Goal: Find specific page/section: Find specific page/section

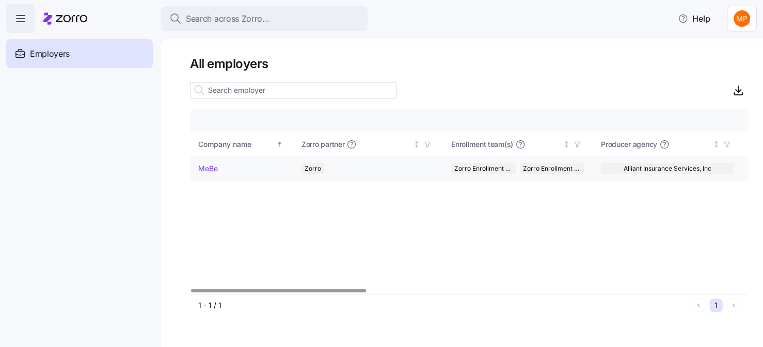
click at [212, 165] on link "MeBe" at bounding box center [208, 169] width 20 height 10
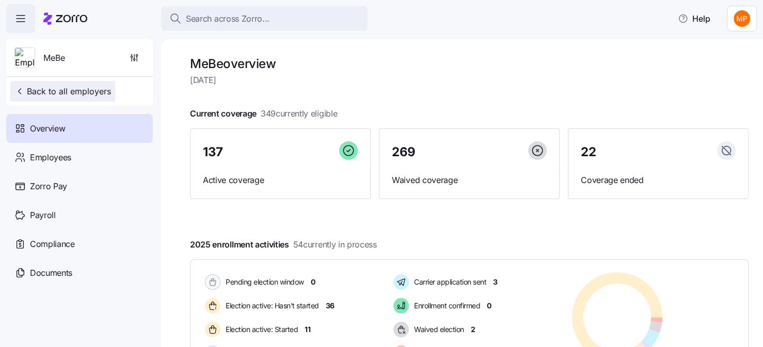
click at [74, 91] on span "Back to all employers" at bounding box center [62, 91] width 96 height 12
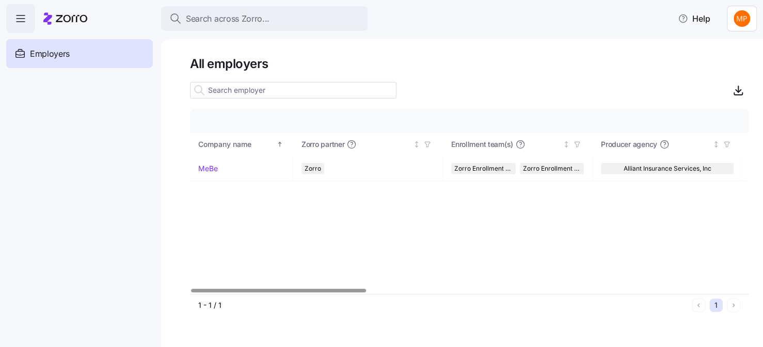
click at [51, 51] on span "Employers" at bounding box center [50, 53] width 40 height 13
